Goal: Navigation & Orientation: Find specific page/section

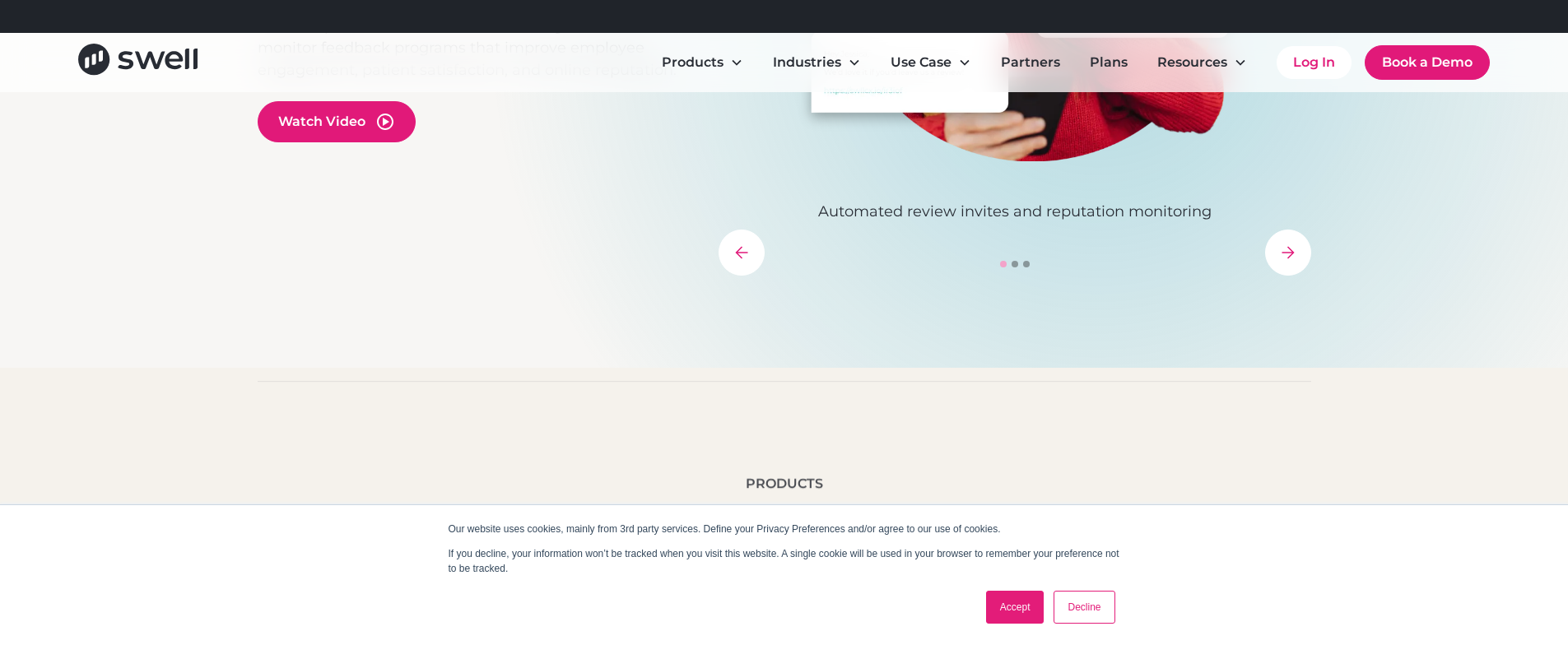
scroll to position [517, 0]
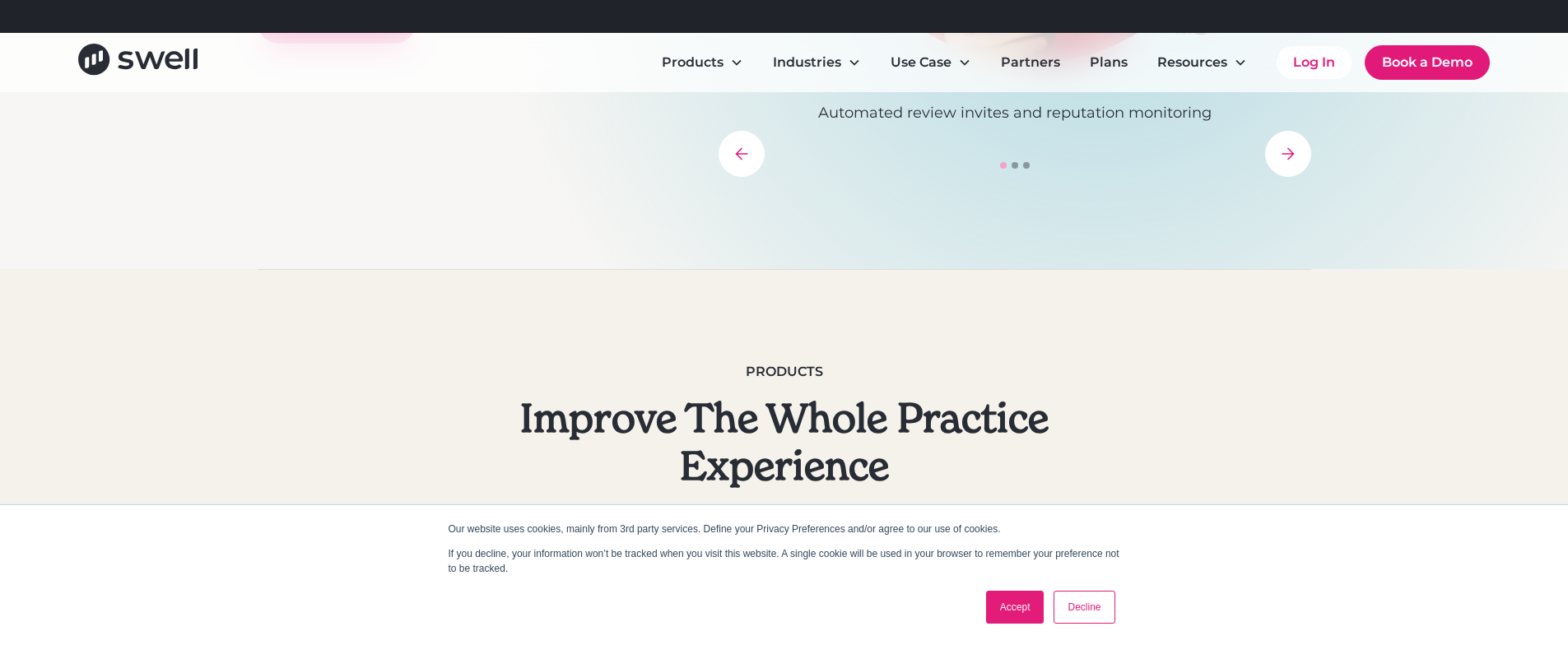
click at [1036, 601] on link "Accept" at bounding box center [1014, 608] width 58 height 33
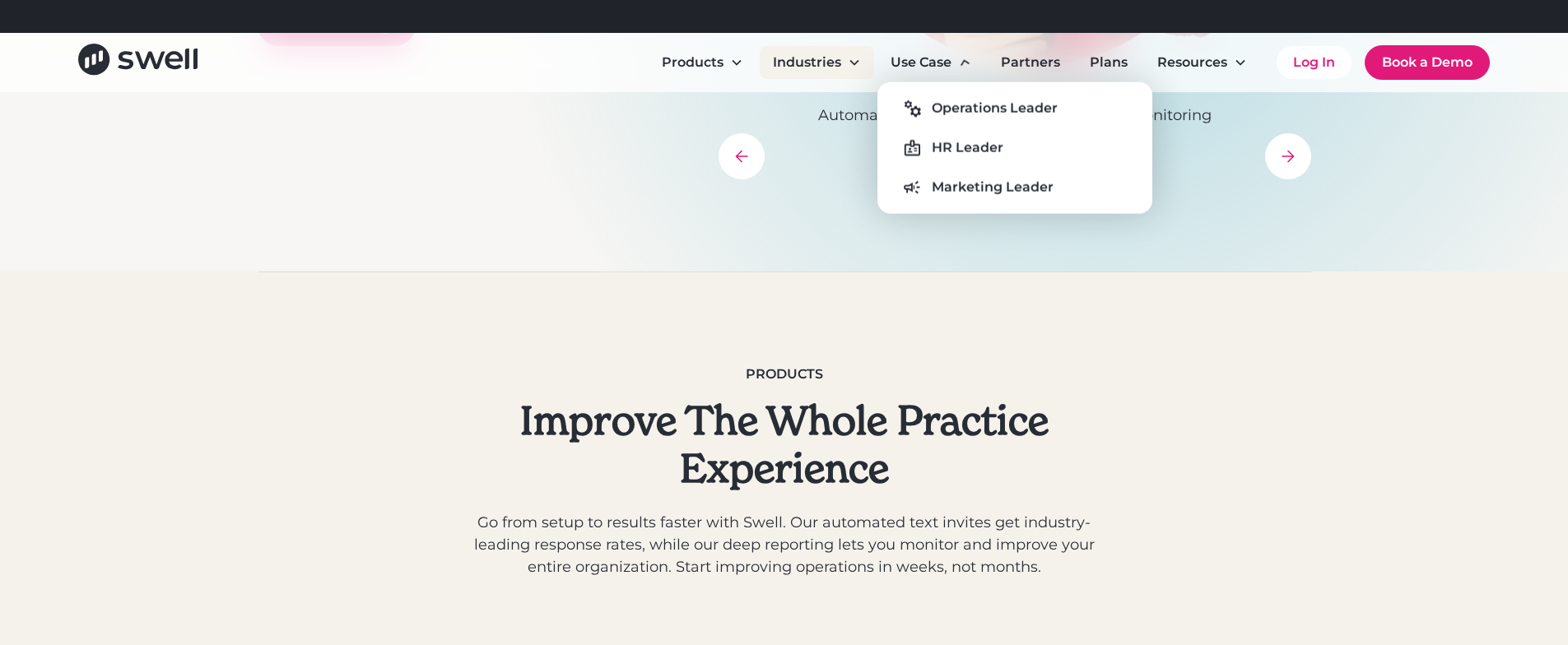
scroll to position [514, 0]
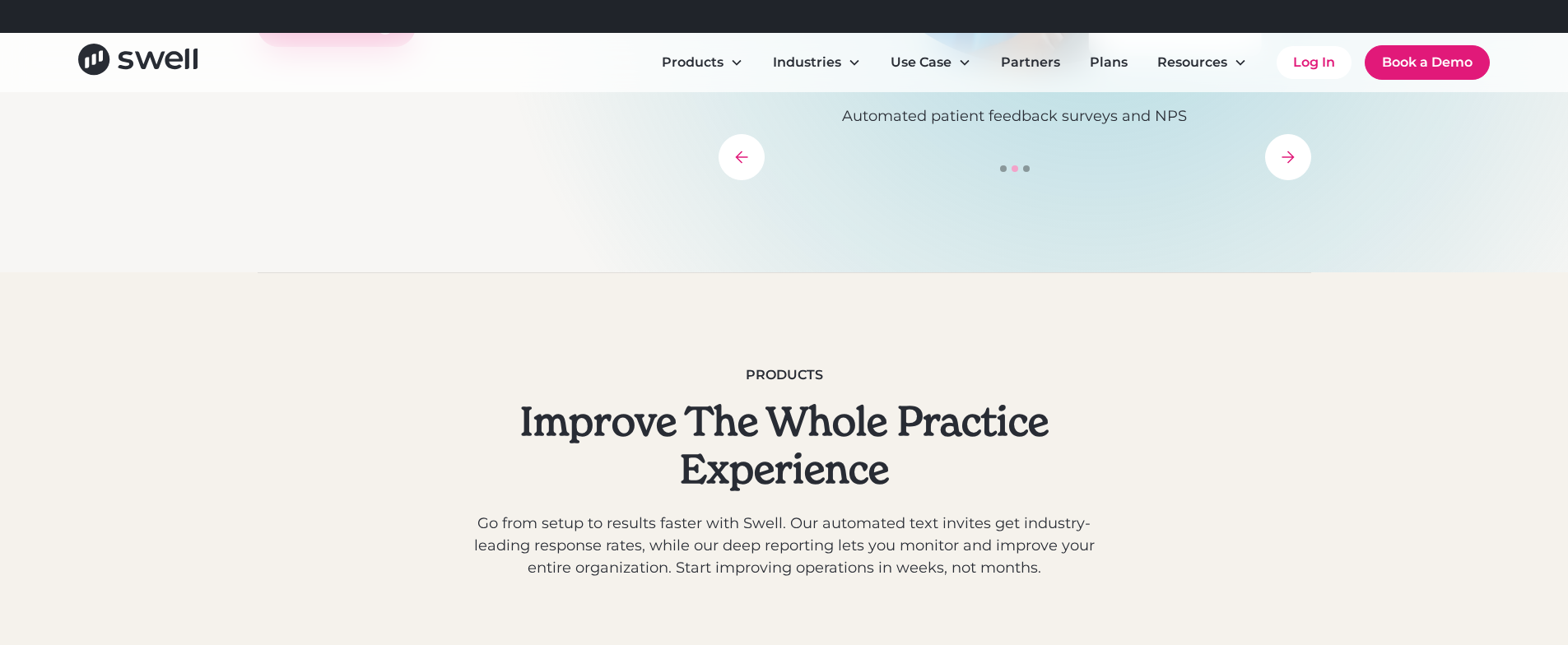
drag, startPoint x: 1080, startPoint y: 303, endPoint x: 1082, endPoint y: 285, distance: 18.1
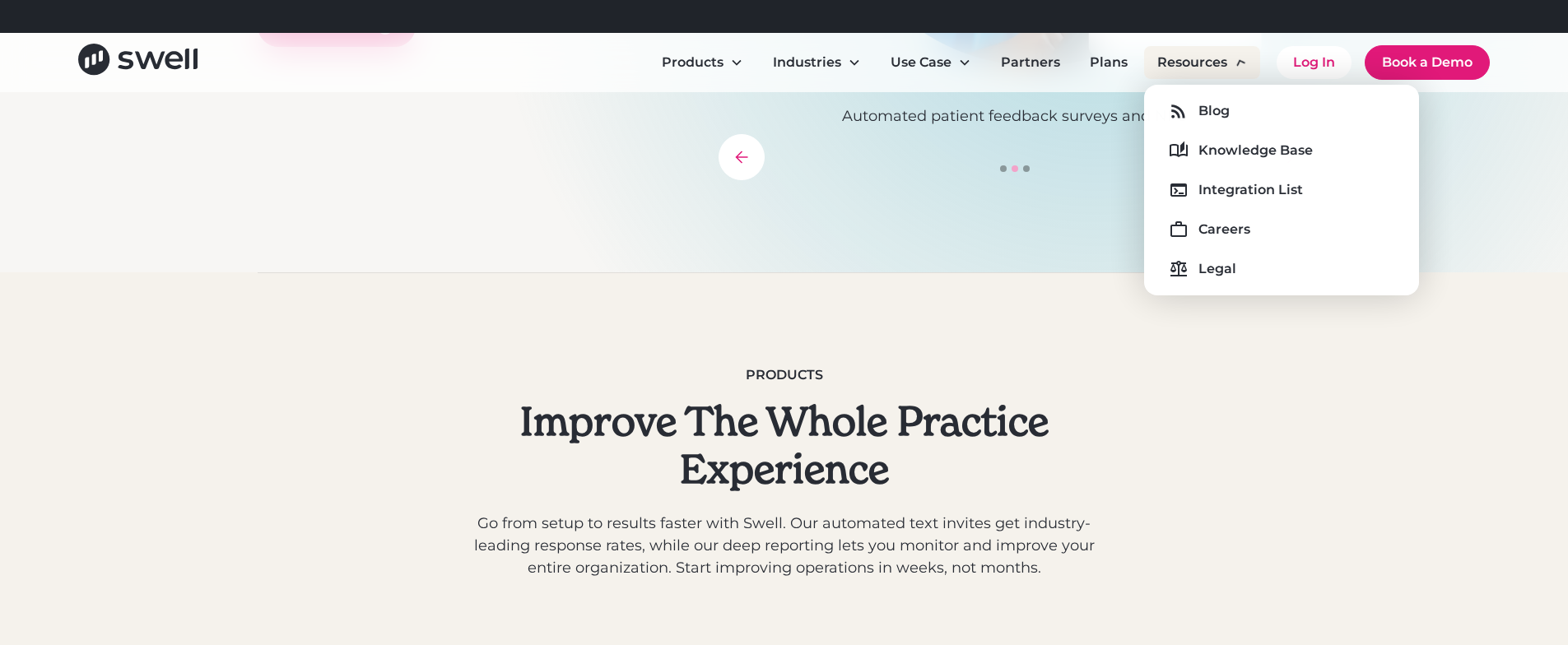
click at [1248, 75] on div "Resources" at bounding box center [1201, 63] width 116 height 33
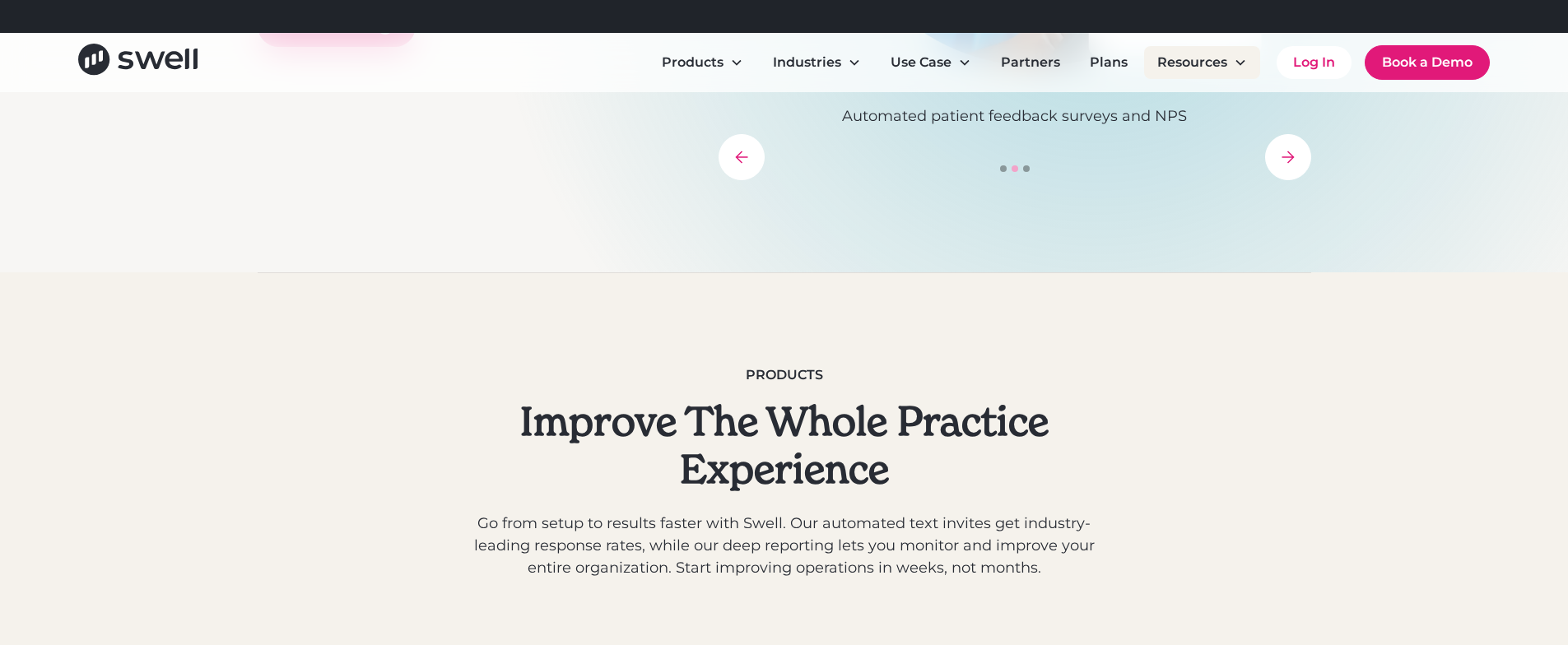
click at [1228, 62] on div "Resources" at bounding box center [1201, 63] width 116 height 33
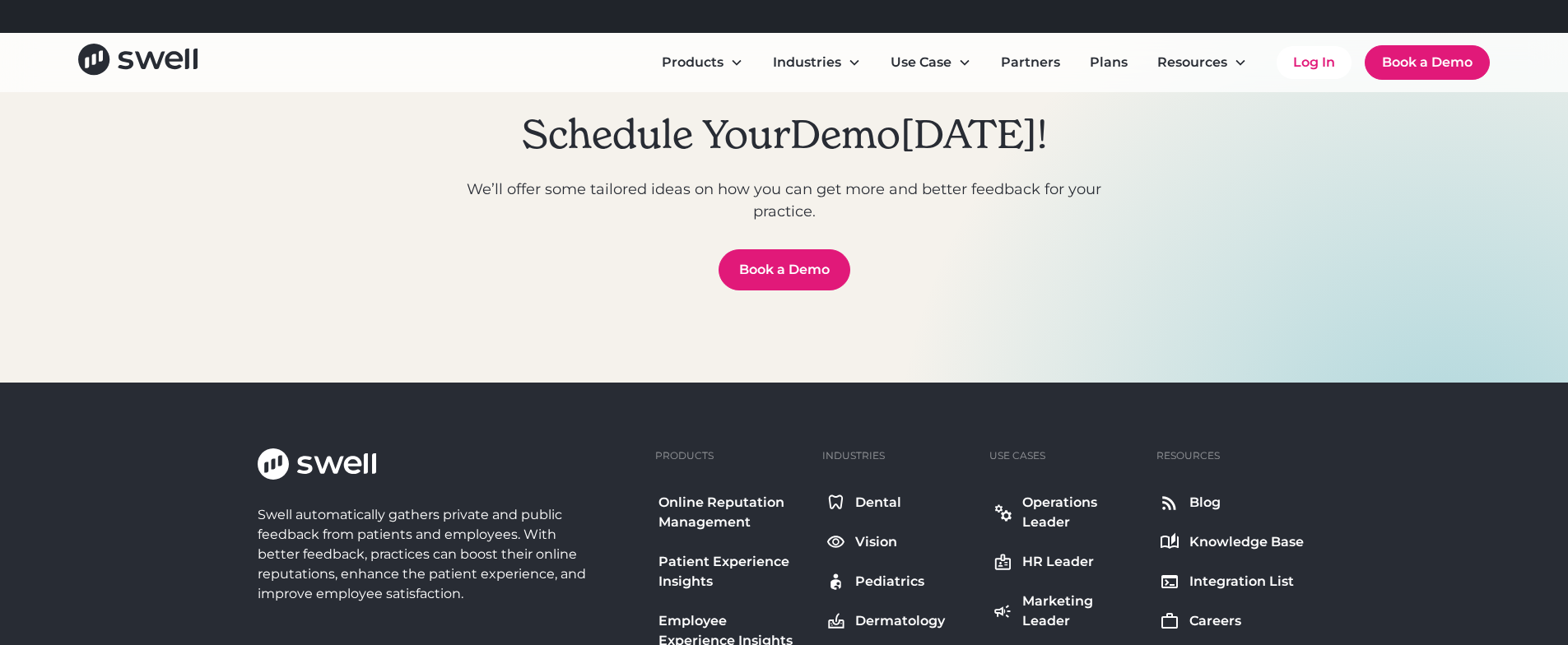
scroll to position [5737, 0]
